Goal: Information Seeking & Learning: Learn about a topic

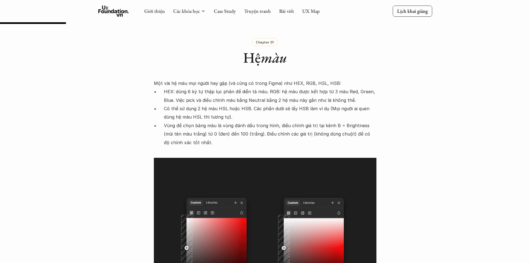
scroll to position [696, 0]
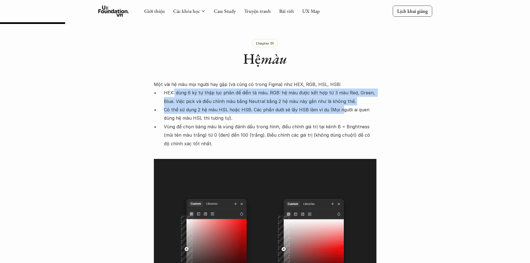
drag, startPoint x: 174, startPoint y: 85, endPoint x: 341, endPoint y: 102, distance: 168.1
click at [341, 102] on ul "HEX: dùng 6 ký tự thập lục phân để diễn tả màu. RGB: hệ màu được kết hợp từ 3 m…" at bounding box center [265, 117] width 223 height 59
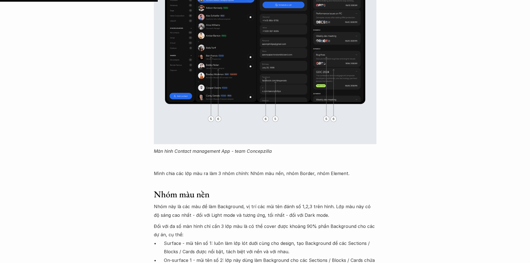
scroll to position [1836, 0]
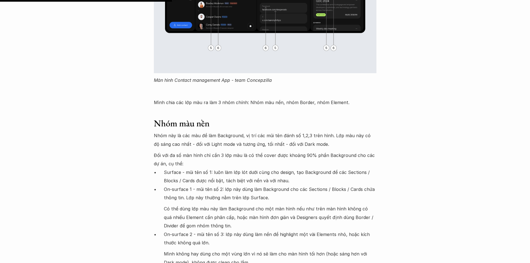
click at [255, 131] on p "Nhóm này là các màu để làm Background, vị trí các mũi tên đánh số 1,2,3 trên hì…" at bounding box center [265, 139] width 223 height 17
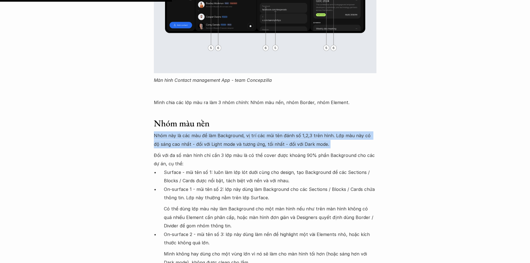
click at [255, 131] on p "Nhóm này là các màu để làm Background, vị trí các mũi tên đánh số 1,2,3 trên hì…" at bounding box center [265, 139] width 223 height 17
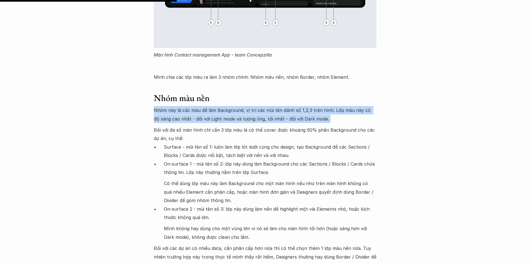
scroll to position [1892, 0]
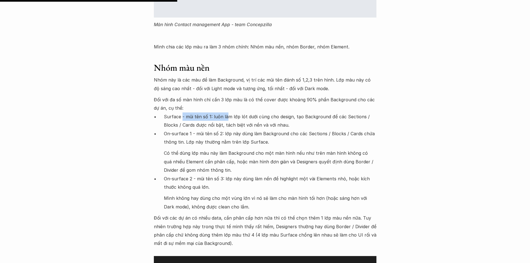
drag, startPoint x: 181, startPoint y: 108, endPoint x: 226, endPoint y: 109, distance: 44.8
click at [226, 112] on p "Surface - mũi tên số 1: luôn làm lớp lót dưới cùng cho design, tạo Background đ…" at bounding box center [270, 120] width 213 height 17
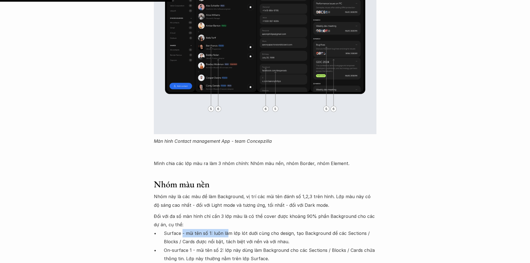
scroll to position [1836, 0]
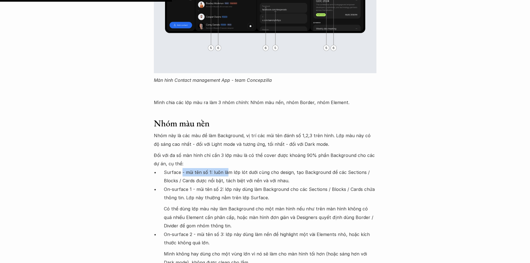
click at [188, 168] on p "Surface - mũi tên số 1: luôn làm lớp lót dưới cùng cho design, tạo Background đ…" at bounding box center [270, 176] width 213 height 17
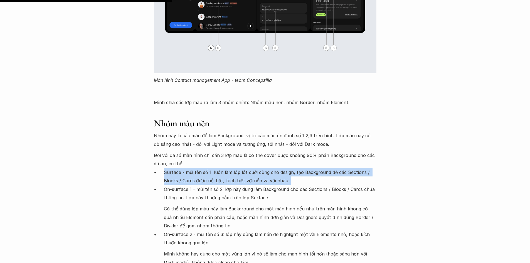
click at [188, 168] on p "Surface - mũi tên số 1: luôn làm lớp lót dưới cùng cho design, tạo Background đ…" at bounding box center [270, 176] width 213 height 17
click at [221, 169] on p "Surface - mũi tên số 1: luôn làm lớp lót dưới cùng cho design, tạo Background đ…" at bounding box center [270, 176] width 213 height 17
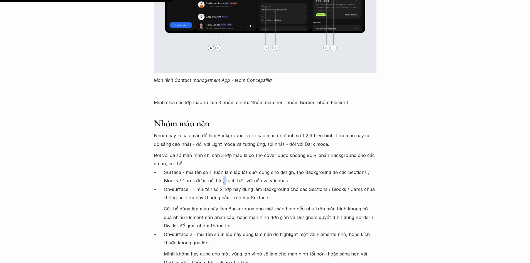
click at [221, 169] on p "Surface - mũi tên số 1: luôn làm lớp lót dưới cùng cho design, tạo Background đ…" at bounding box center [270, 176] width 213 height 17
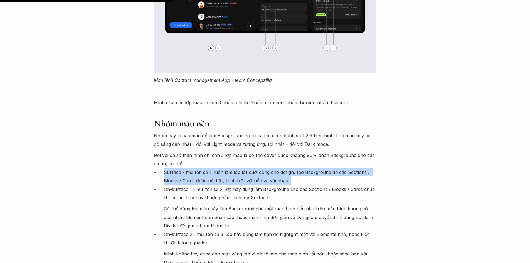
click at [221, 169] on p "Surface - mũi tên số 1: luôn làm lớp lót dưới cùng cho design, tạo Background đ…" at bounding box center [270, 176] width 213 height 17
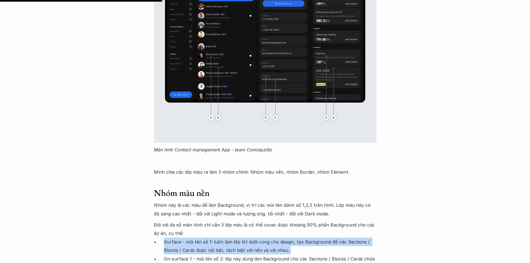
scroll to position [1864, 0]
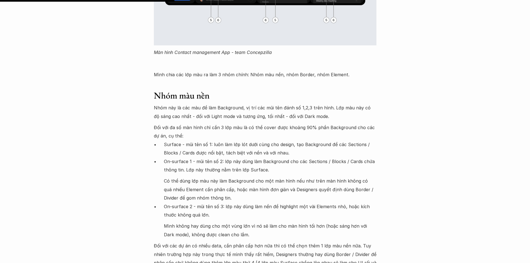
click at [221, 202] on p "On-surface 2 - mũi tên số 3: lớp này dùng làm nền để highlight một vài Elements…" at bounding box center [270, 210] width 213 height 17
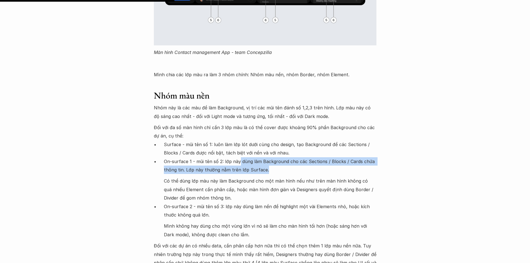
drag, startPoint x: 241, startPoint y: 151, endPoint x: 357, endPoint y: 164, distance: 116.1
click at [357, 164] on p "On-surface 1 - mũi tên số 2: lớp này dùng làm Background cho các Sections / Blo…" at bounding box center [270, 165] width 213 height 17
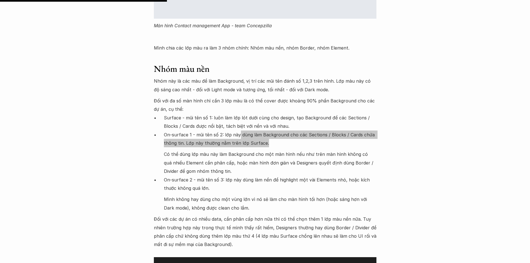
scroll to position [1892, 0]
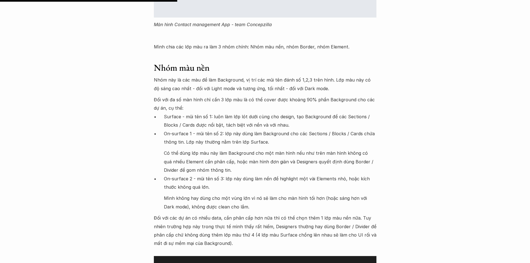
click at [301, 195] on p "Mình không hay dùng cho một vùng lớn vì nó sẽ làm cho màn hình tối hơn (hoặc sá…" at bounding box center [270, 202] width 213 height 17
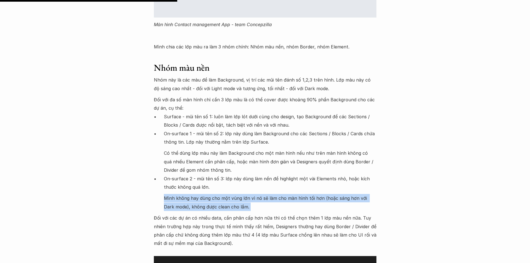
click at [301, 196] on p "Mình không hay dùng cho một vùng lớn vì nó sẽ làm cho màn hình tối hơn (hoặc sá…" at bounding box center [270, 202] width 213 height 17
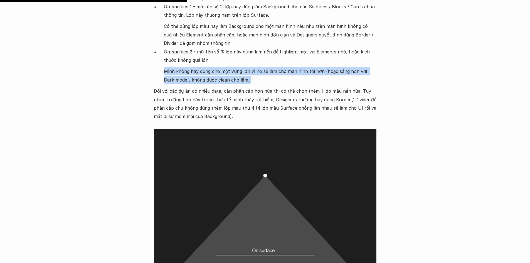
scroll to position [2031, 0]
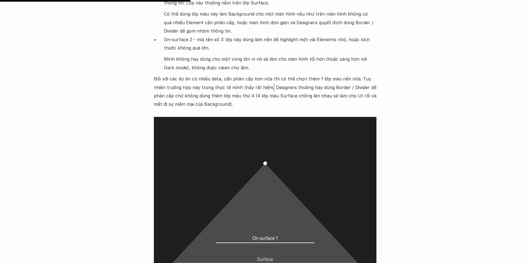
click at [255, 81] on p "Đối với các dự án có nhiều data, cần phân cấp hơn nữa thì có thể chọn thêm 1 lớ…" at bounding box center [265, 96] width 223 height 42
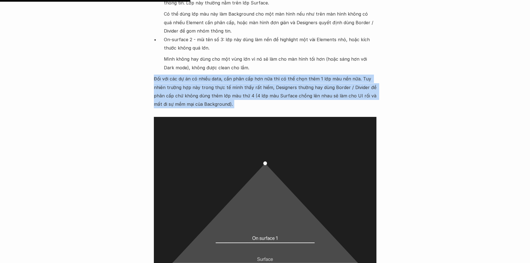
click at [255, 81] on p "Đối với các dự án có nhiều data, cần phân cấp hơn nữa thì có thể chọn thêm 1 lớ…" at bounding box center [265, 96] width 223 height 42
click at [245, 77] on p "Đối với các dự án có nhiều data, cần phân cấp hơn nữa thì có thể chọn thêm 1 lớ…" at bounding box center [265, 96] width 223 height 42
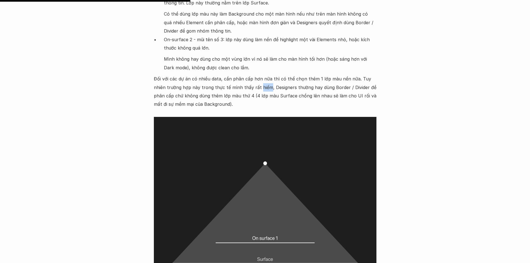
click at [245, 77] on p "Đối với các dự án có nhiều data, cần phân cấp hơn nữa thì có thể chọn thêm 1 lớ…" at bounding box center [265, 96] width 223 height 42
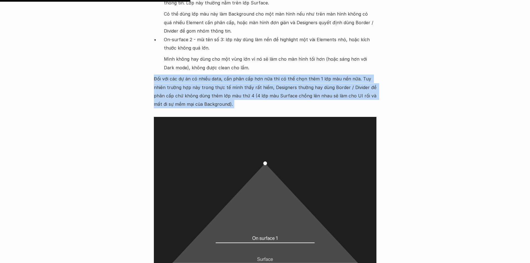
click at [245, 77] on p "Đối với các dự án có nhiều data, cần phân cấp hơn nữa thì có thể chọn thêm 1 lớ…" at bounding box center [265, 96] width 223 height 42
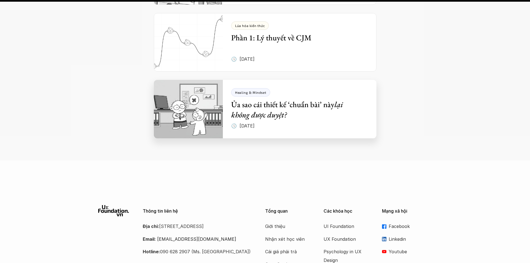
scroll to position [6177, 0]
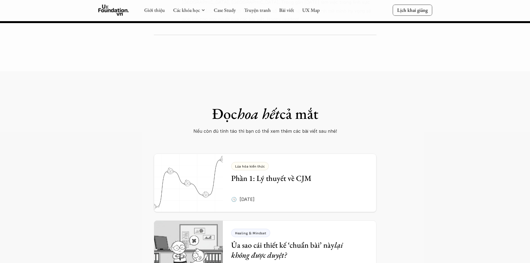
scroll to position [2031, 0]
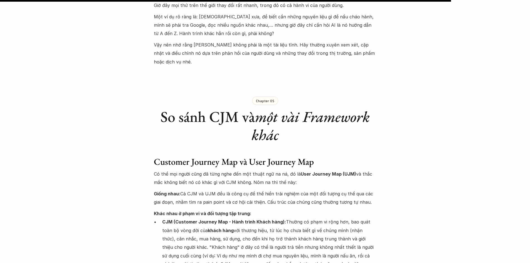
scroll to position [3729, 0]
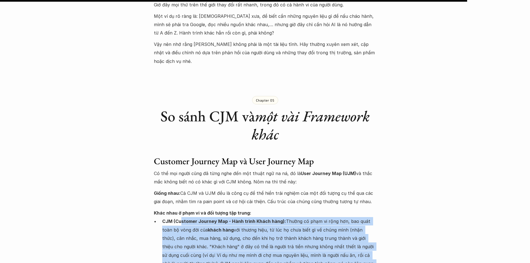
drag, startPoint x: 180, startPoint y: 152, endPoint x: 315, endPoint y: 212, distance: 148.2
click at [315, 217] on ul "CJM (Customer Journey Map - Hành trình Khách hàng): Thường có phạm vi rộng hơn,…" at bounding box center [265, 263] width 223 height 93
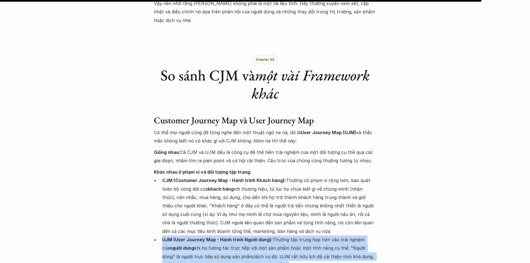
scroll to position [3840, 0]
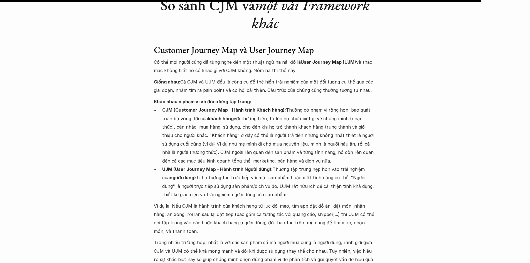
click at [192, 202] on p "Ví dụ là: Nếu CJM là hành trình của khách hàng từ lúc đói meo, tìm app đặt đồ ă…" at bounding box center [265, 219] width 223 height 34
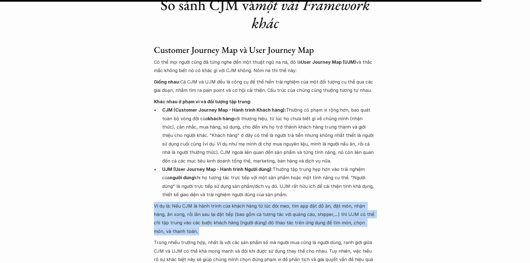
click at [192, 202] on p "Ví dụ là: Nếu CJM là hành trình của khách hàng từ lúc đói meo, tìm app đặt đồ ă…" at bounding box center [265, 219] width 223 height 34
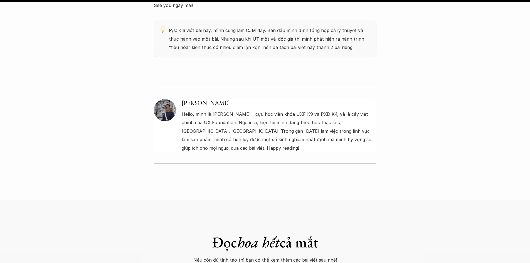
scroll to position [4591, 0]
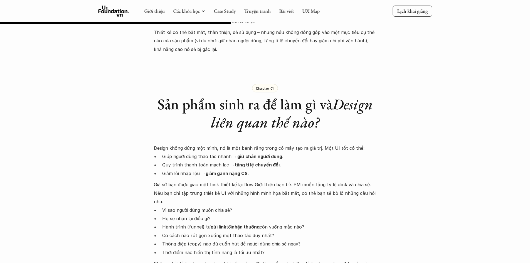
scroll to position [334, 0]
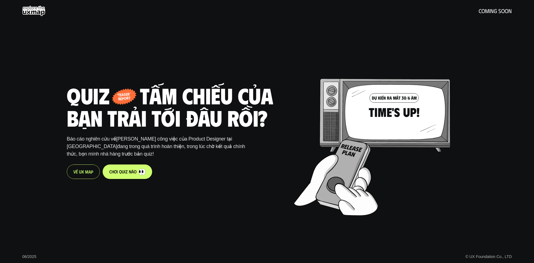
click at [85, 172] on p "V ề U X M a p" at bounding box center [83, 171] width 20 height 5
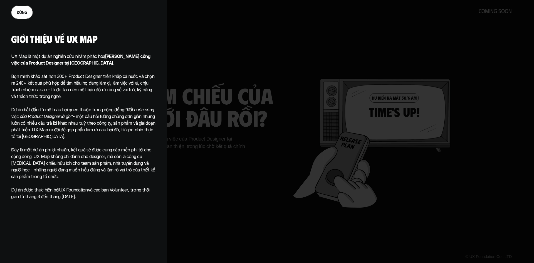
click at [43, 56] on p "UX Map là một dự án nghiên cứu nhằm phác hoạ Phạm vi công việc của Product Desi…" at bounding box center [83, 59] width 145 height 13
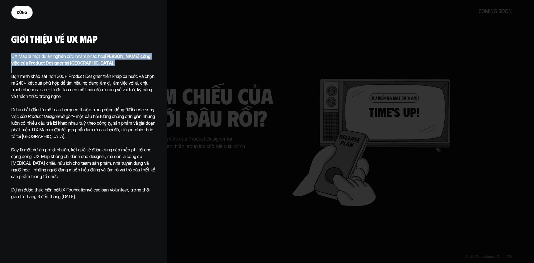
click at [43, 56] on p "UX Map là một dự án nghiên cứu nhằm phác hoạ Phạm vi công việc của Product Desi…" at bounding box center [83, 59] width 145 height 13
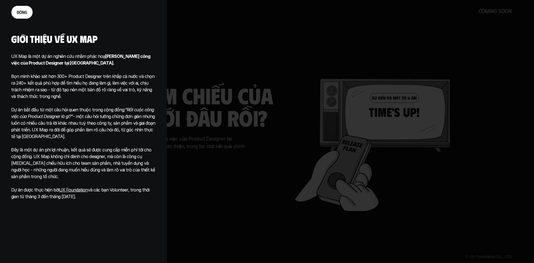
click at [148, 157] on p "Đây là một dự án phi lợi nhuận, kết quả sẽ được cung cấp miễn phí tới cho cộng …" at bounding box center [83, 162] width 145 height 33
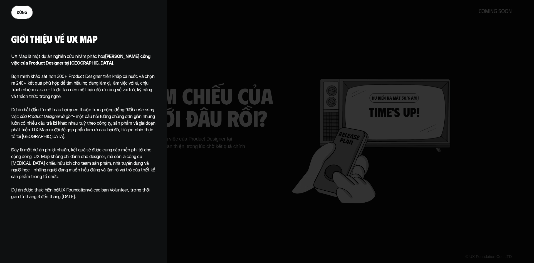
click at [27, 15] on link "đ ó n g" at bounding box center [22, 12] width 22 height 13
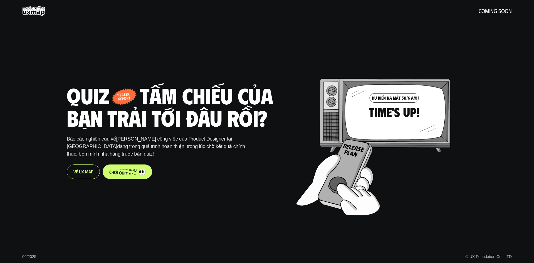
click at [136, 169] on span "o" at bounding box center [135, 169] width 3 height 5
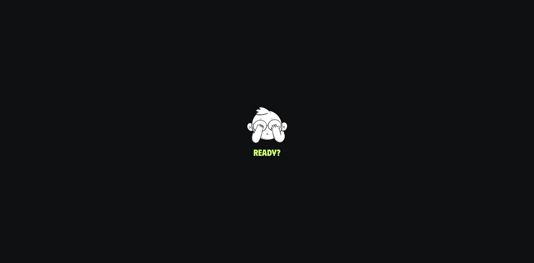
click at [273, 145] on div "UI/UX Designer Product Designer © UX Foundation Co., LTD" at bounding box center [397, 131] width 274 height 263
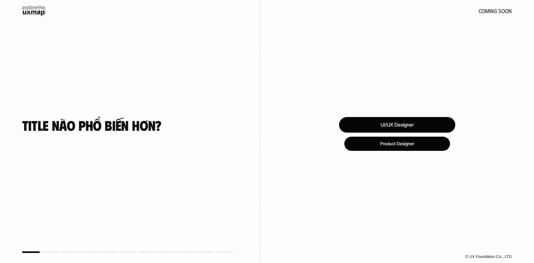
click at [439, 125] on div "UI/UX Designer" at bounding box center [397, 125] width 116 height 16
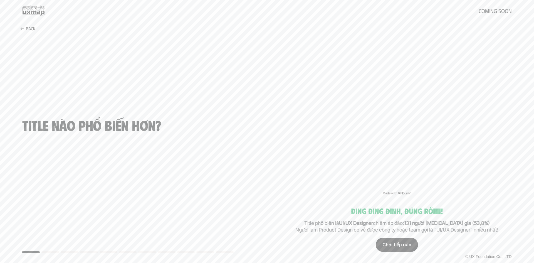
click at [402, 248] on div "Chơi tiếp nào" at bounding box center [397, 245] width 42 height 14
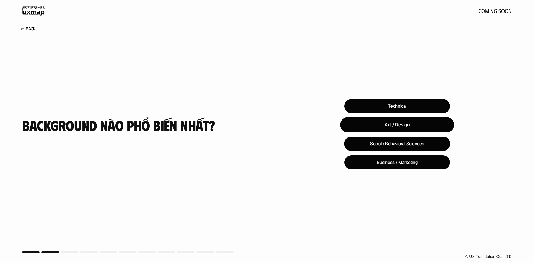
click at [431, 123] on div "Art / Design" at bounding box center [397, 124] width 114 height 15
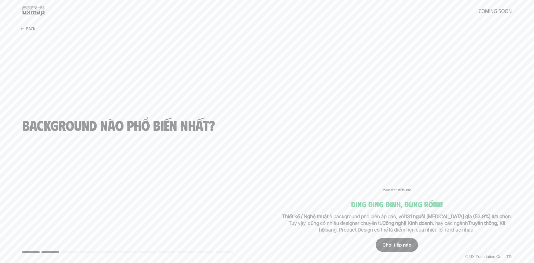
click at [409, 250] on div "Chơi tiếp nào" at bounding box center [397, 245] width 42 height 14
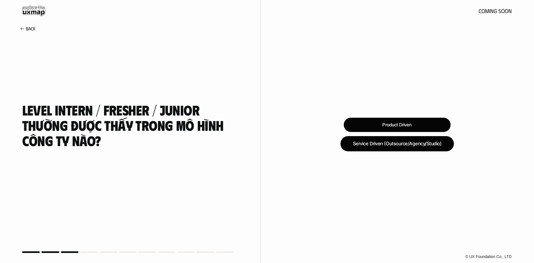
click at [406, 141] on div "Service Driven (Outsource/Agency/Studio)" at bounding box center [398, 143] width 114 height 15
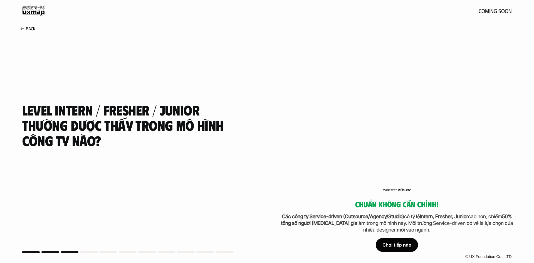
click at [400, 242] on div "Chơi tiếp nào" at bounding box center [397, 245] width 42 height 14
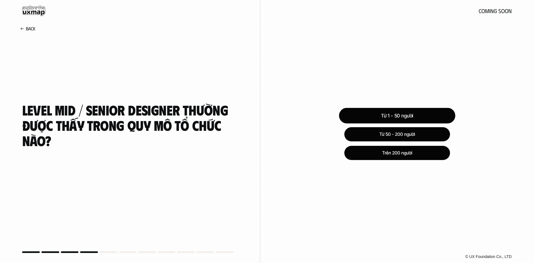
click at [410, 112] on div "Từ 1 - 50 người" at bounding box center [397, 116] width 116 height 16
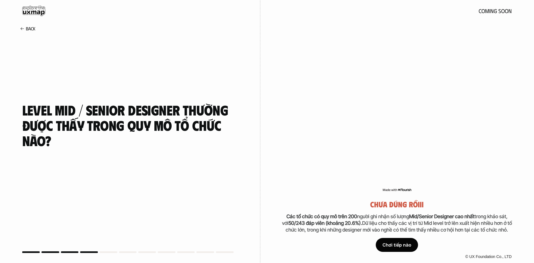
click at [393, 243] on div "Chơi tiếp nào" at bounding box center [397, 245] width 42 height 14
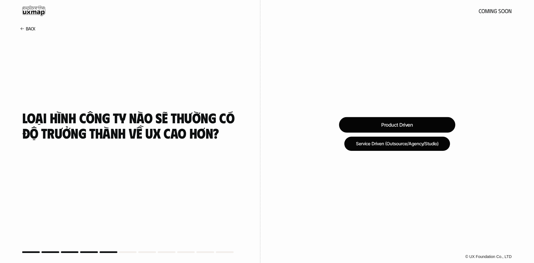
click at [397, 127] on div "Product Driven" at bounding box center [397, 125] width 116 height 16
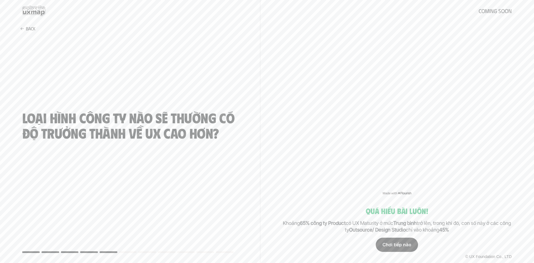
click at [413, 249] on div "Chơi tiếp nào" at bounding box center [397, 245] width 42 height 14
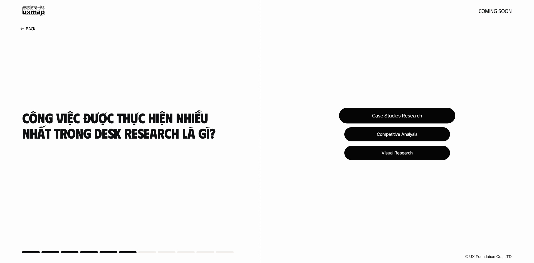
click at [445, 119] on div "Case Studies Research" at bounding box center [397, 116] width 116 height 16
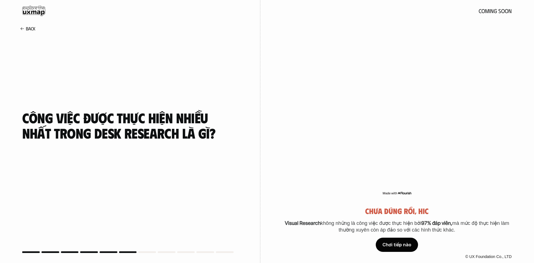
click at [413, 244] on div "Chơi tiếp nào" at bounding box center [397, 245] width 42 height 14
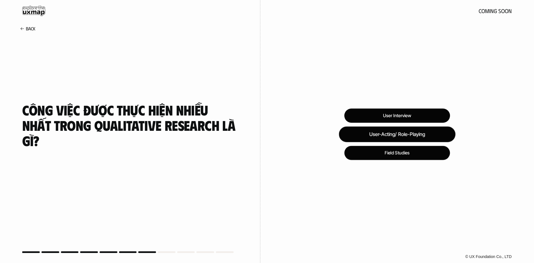
click at [434, 137] on div "User-Acting/ Role-Playing" at bounding box center [397, 134] width 117 height 16
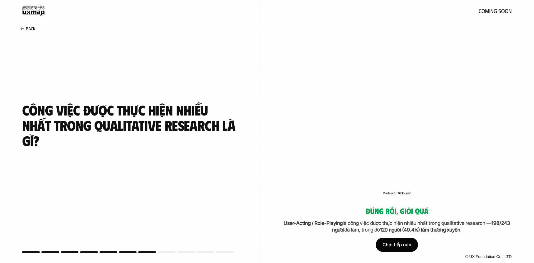
click at [390, 248] on div "Chơi tiếp nào" at bounding box center [397, 245] width 42 height 14
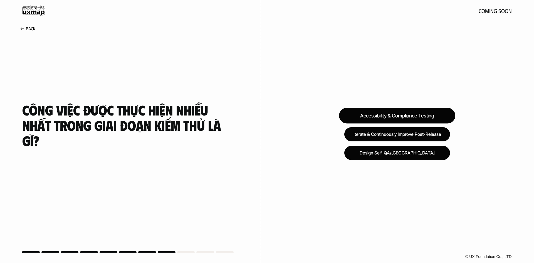
click at [441, 113] on div "Accessibility & Compliance Testing" at bounding box center [397, 116] width 116 height 16
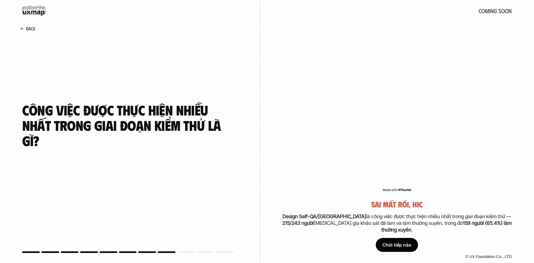
click at [417, 248] on div "Chơi tiếp nào" at bounding box center [397, 245] width 42 height 14
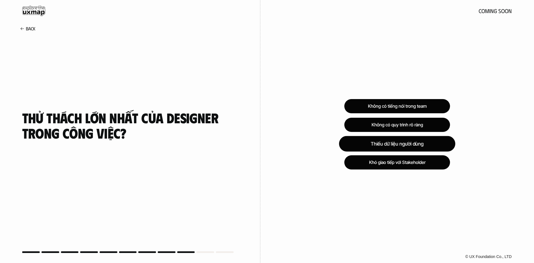
click at [407, 149] on div "Thiếu dữ liệu người dùng" at bounding box center [397, 144] width 116 height 16
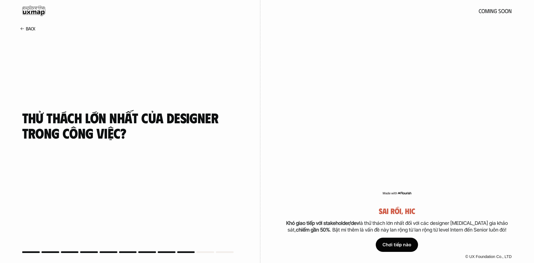
click at [378, 247] on div "Chơi tiếp nào" at bounding box center [397, 245] width 42 height 14
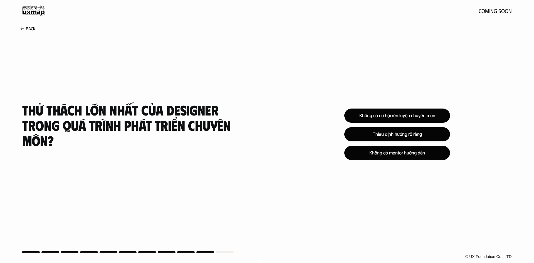
click at [55, 116] on h4 "Thử thách lớn nhất của designer trong quá trình phát triển chuyên môn?" at bounding box center [130, 125] width 216 height 46
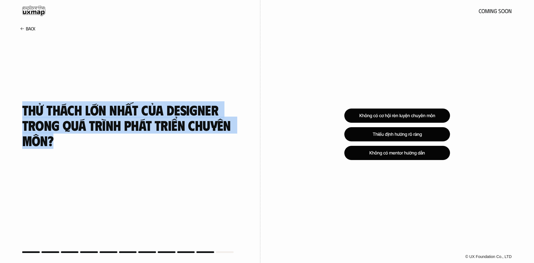
click at [55, 116] on h4 "Thử thách lớn nhất của designer trong quá trình phát triển chuyên môn?" at bounding box center [130, 125] width 216 height 46
click at [223, 184] on div "Thử thách lớn nhất của designer trong quá trình phát triển chuyên môn?" at bounding box center [130, 125] width 216 height 237
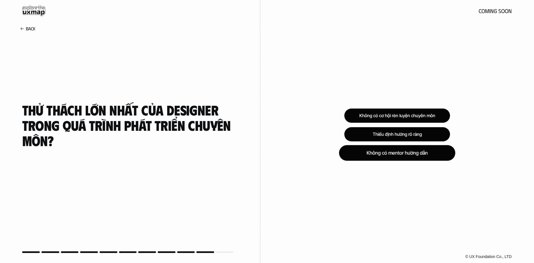
click at [443, 159] on div "Không có mentor hướng dẫn" at bounding box center [397, 153] width 116 height 16
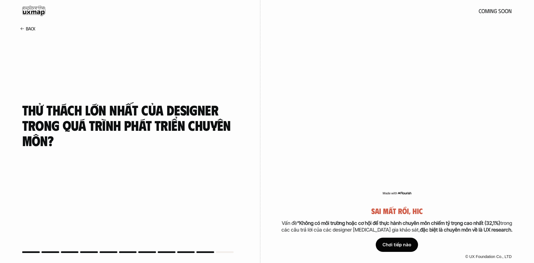
click at [389, 243] on div "Chơi tiếp nào" at bounding box center [397, 245] width 42 height 14
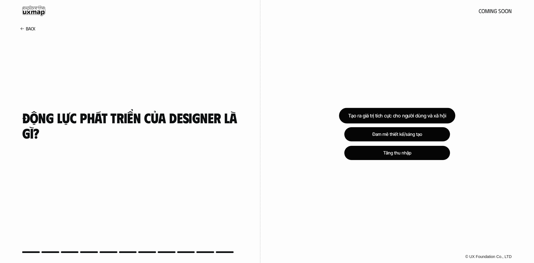
click at [404, 113] on div "Tạo ra giá trị tích cực cho người dùng và xã hội" at bounding box center [397, 116] width 116 height 16
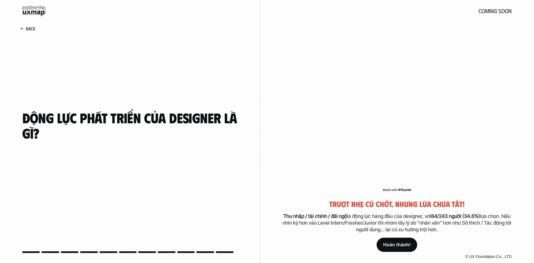
click at [412, 243] on link "Hoàn thành!" at bounding box center [397, 245] width 41 height 14
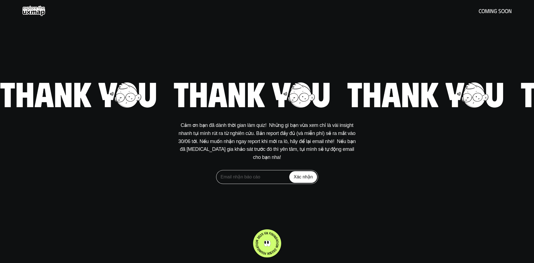
click at [239, 174] on input "email" at bounding box center [267, 177] width 102 height 14
click at [302, 134] on p "Cảm ơn bạn đã dành thời gian làm quiz!  Những gì bạn vừa xem chỉ là vài insight…" at bounding box center [267, 141] width 181 height 40
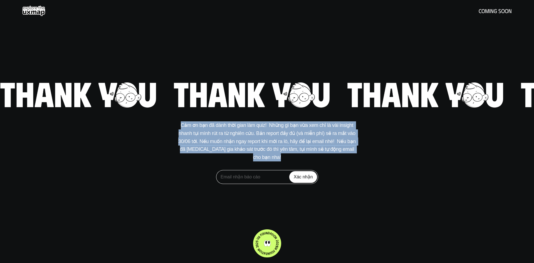
click at [302, 134] on p "Cảm ơn bạn đã dành thời gian làm quiz!  Những gì bạn vừa xem chỉ là vài insight…" at bounding box center [267, 141] width 181 height 40
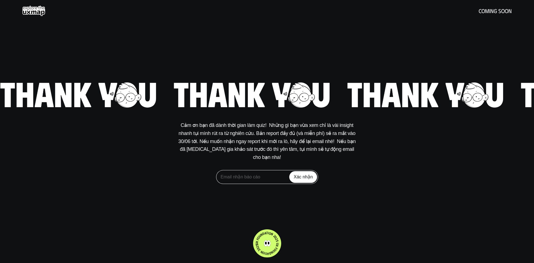
click at [280, 242] on div "UX FOUNDATION 2025 UX FOUNDATION 2025" at bounding box center [267, 243] width 28 height 28
click at [263, 172] on input "email" at bounding box center [267, 177] width 102 height 14
click at [326, 150] on p "Cảm ơn bạn đã dành thời gian làm quiz!  Những gì bạn vừa xem chỉ là vài insight…" at bounding box center [267, 141] width 181 height 40
click at [486, 13] on h5 "coming soon" at bounding box center [495, 11] width 33 height 6
click at [395, 79] on div "Cảm ơn bạn đã dành thời gian làm quiz!  Những gì bạn vừa xem chỉ là vài insight…" at bounding box center [267, 131] width 534 height 263
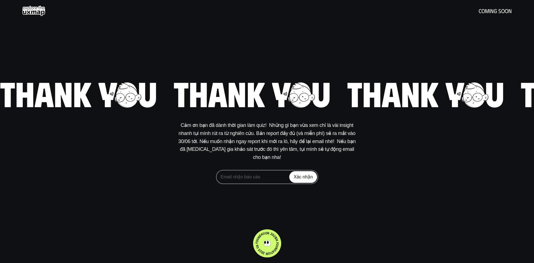
click at [36, 14] on use at bounding box center [33, 11] width 23 height 11
